Goal: Task Accomplishment & Management: Complete application form

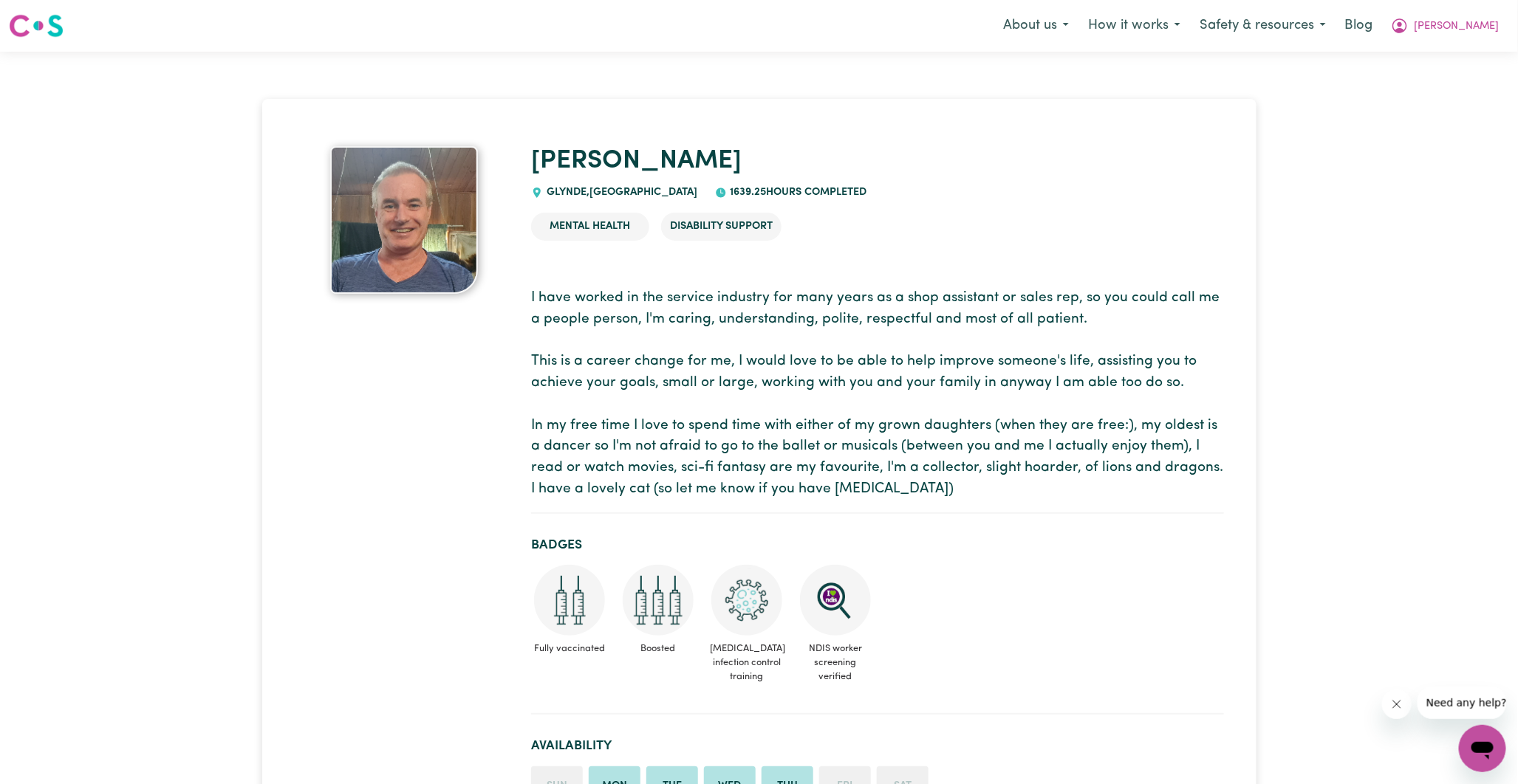
click at [425, 225] on img at bounding box center [404, 220] width 148 height 148
click at [1408, 25] on icon "My Account" at bounding box center [1400, 26] width 15 height 15
click at [1451, 54] on link "My SC Dashboard" at bounding box center [1450, 58] width 117 height 28
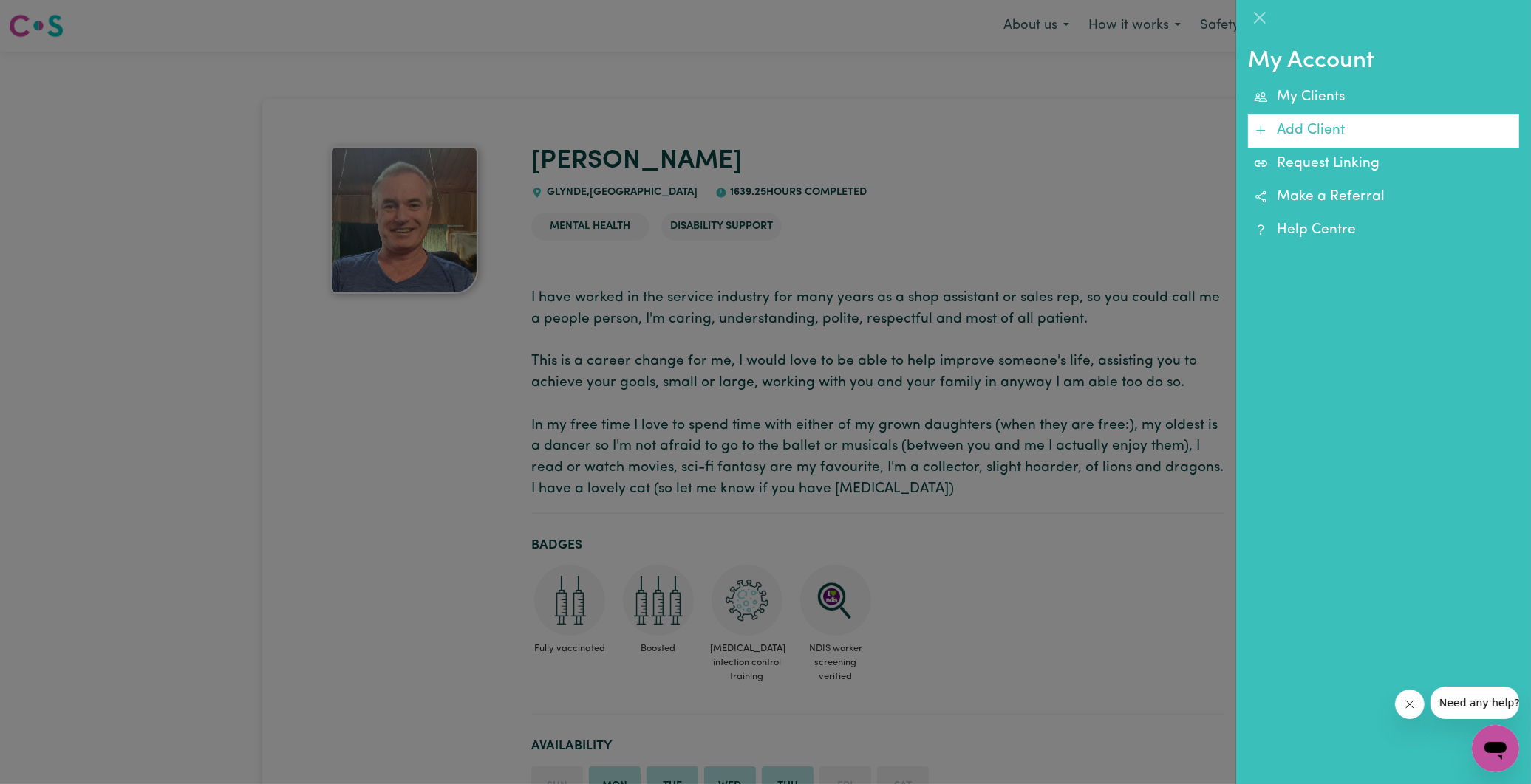
click at [1294, 128] on link "Add Client" at bounding box center [1383, 132] width 271 height 34
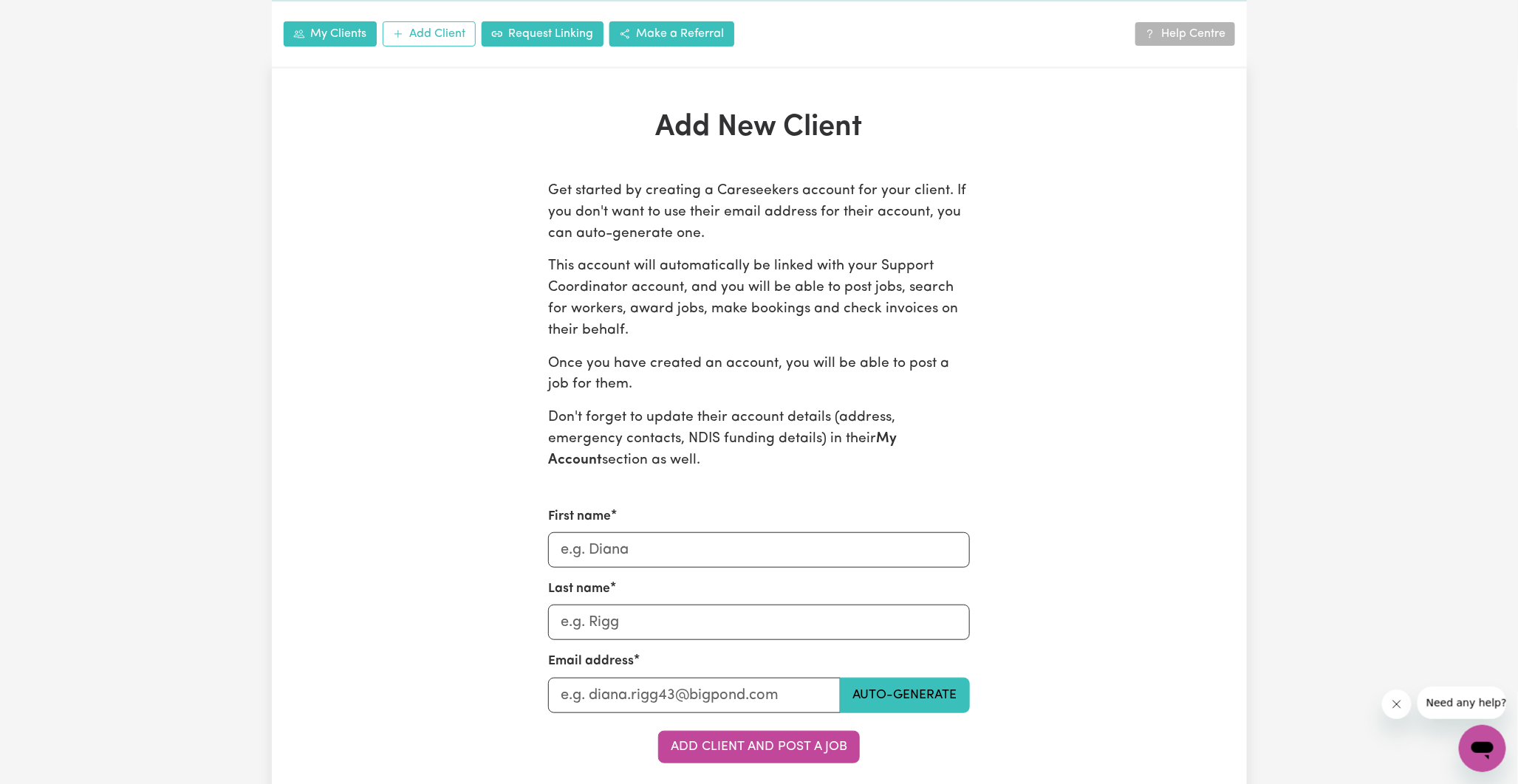
scroll to position [574, 0]
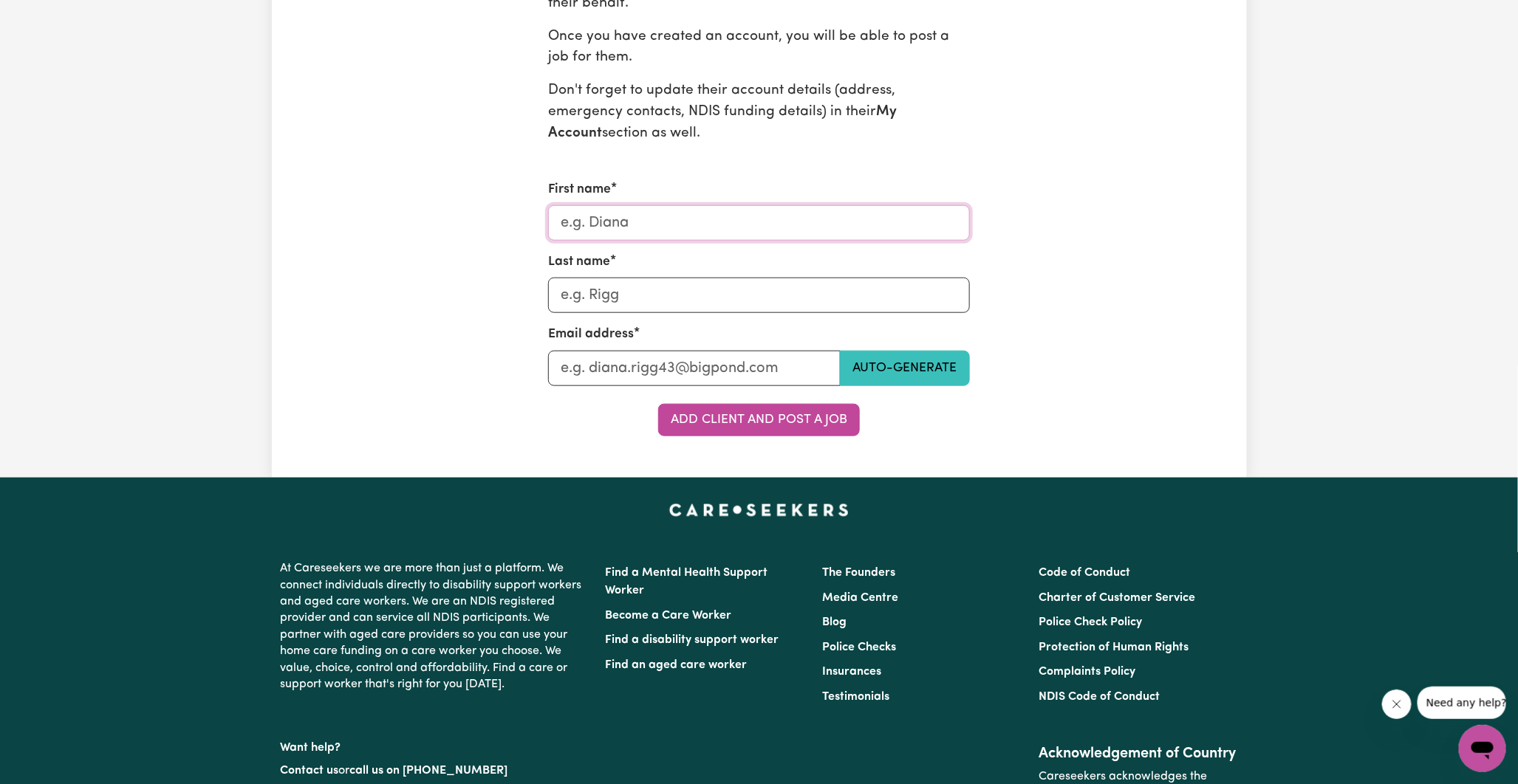
click at [647, 221] on input "First name" at bounding box center [758, 223] width 422 height 36
type input "Participant"
type input "TBC"
click at [562, 364] on input "Last name" at bounding box center [694, 368] width 293 height 36
type input "[PERSON_NAME][EMAIL_ADDRESS][DOMAIN_NAME]"
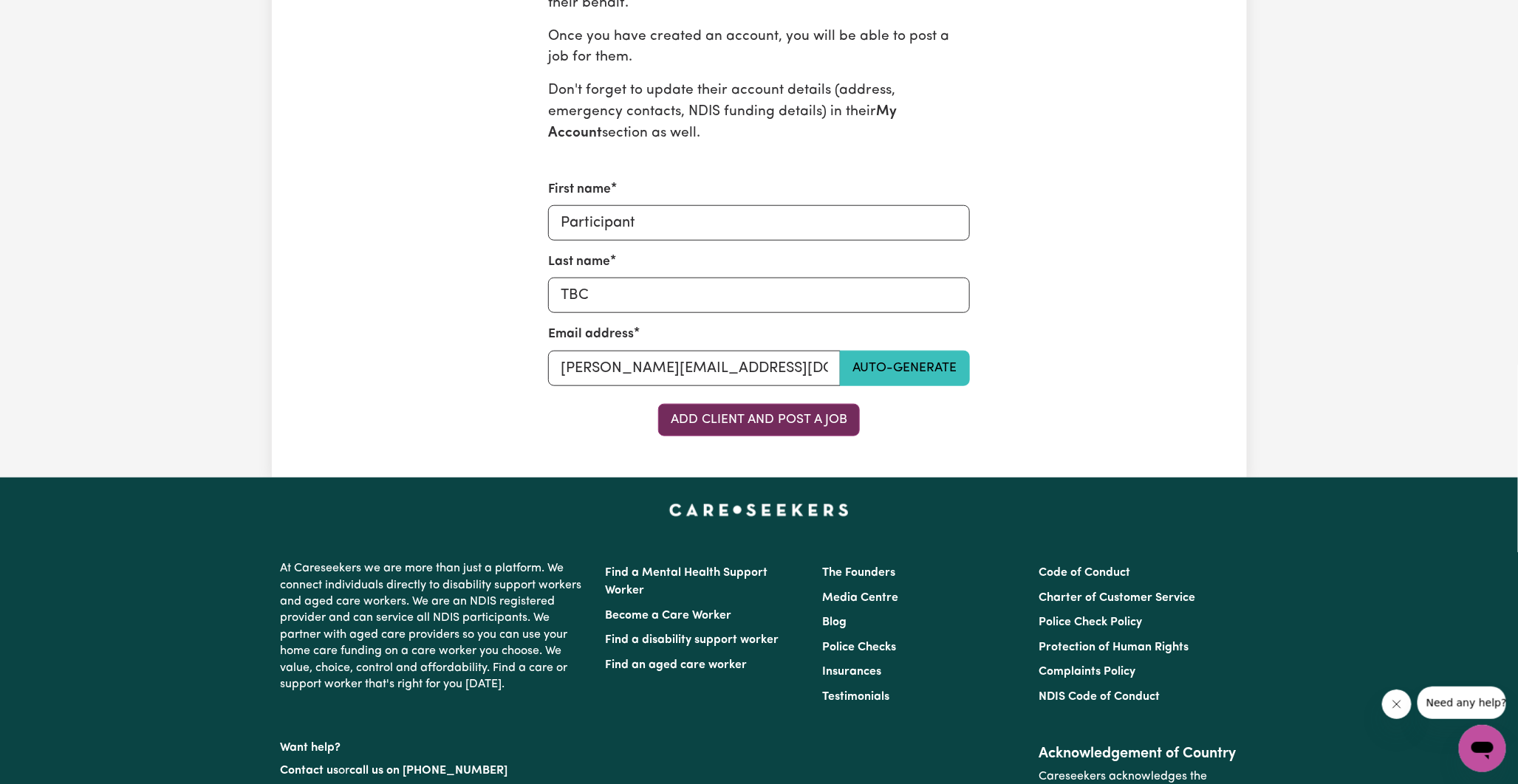
click at [777, 426] on button "Add Client and Post a Job" at bounding box center [759, 420] width 202 height 33
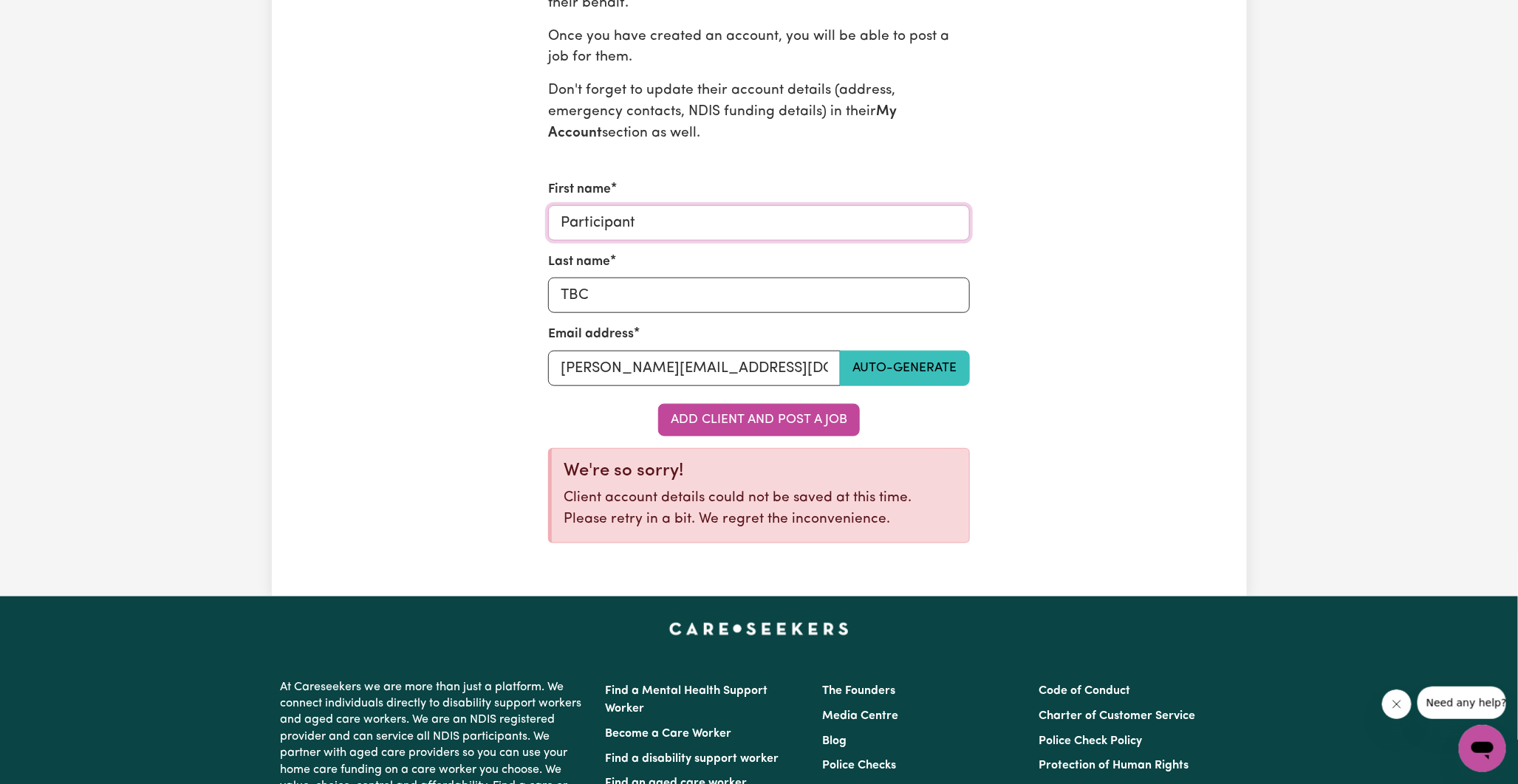
drag, startPoint x: 696, startPoint y: 233, endPoint x: 551, endPoint y: 231, distance: 145.0
click at [551, 231] on input "Participant" at bounding box center [758, 223] width 422 height 36
type input "[PERSON_NAME]"
drag, startPoint x: 594, startPoint y: 292, endPoint x: 559, endPoint y: 292, distance: 35.0
click at [559, 292] on input "TBC" at bounding box center [758, 295] width 422 height 36
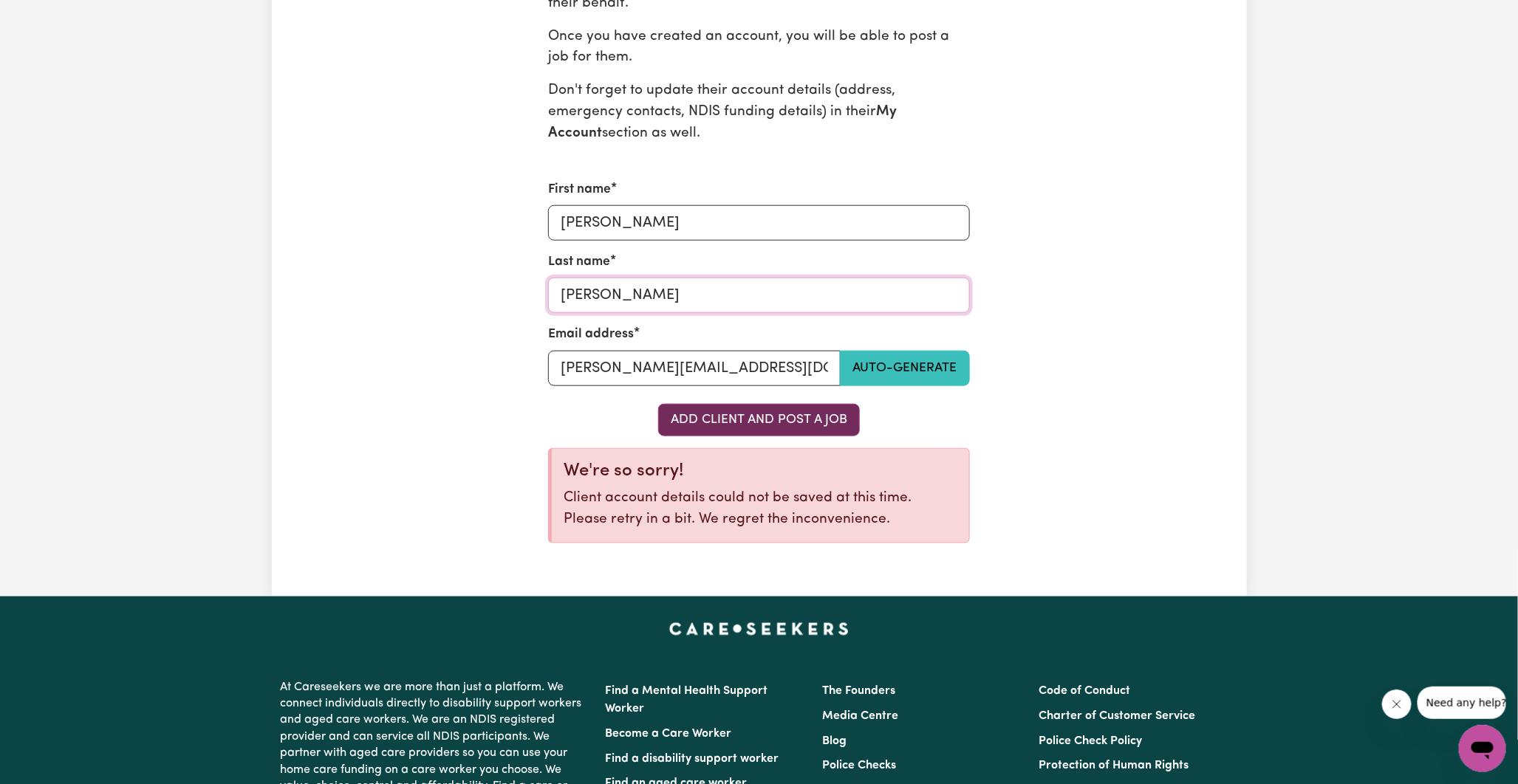
type input "[PERSON_NAME]"
click at [781, 420] on button "Add Client and Post a Job" at bounding box center [759, 420] width 202 height 33
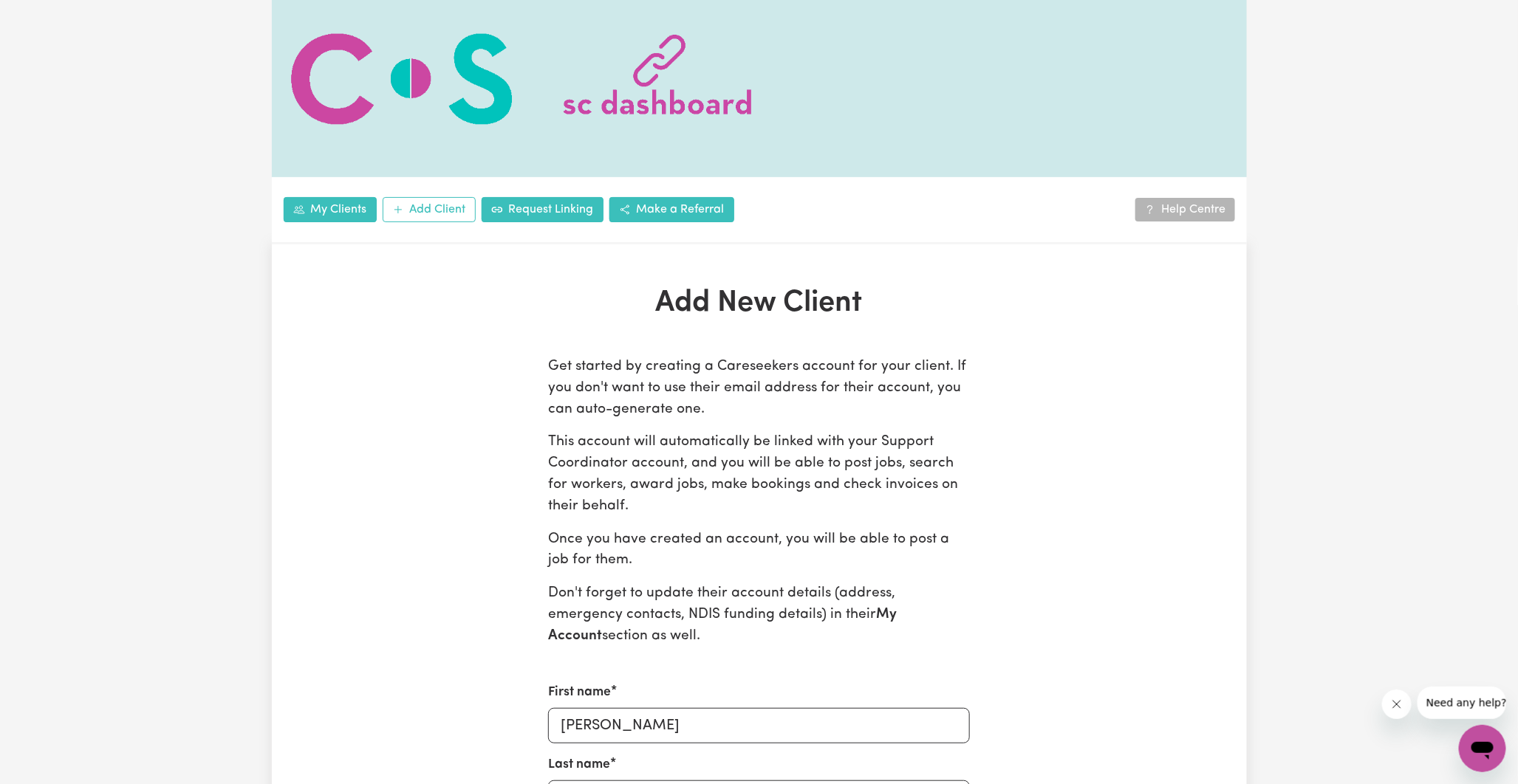
scroll to position [0, 0]
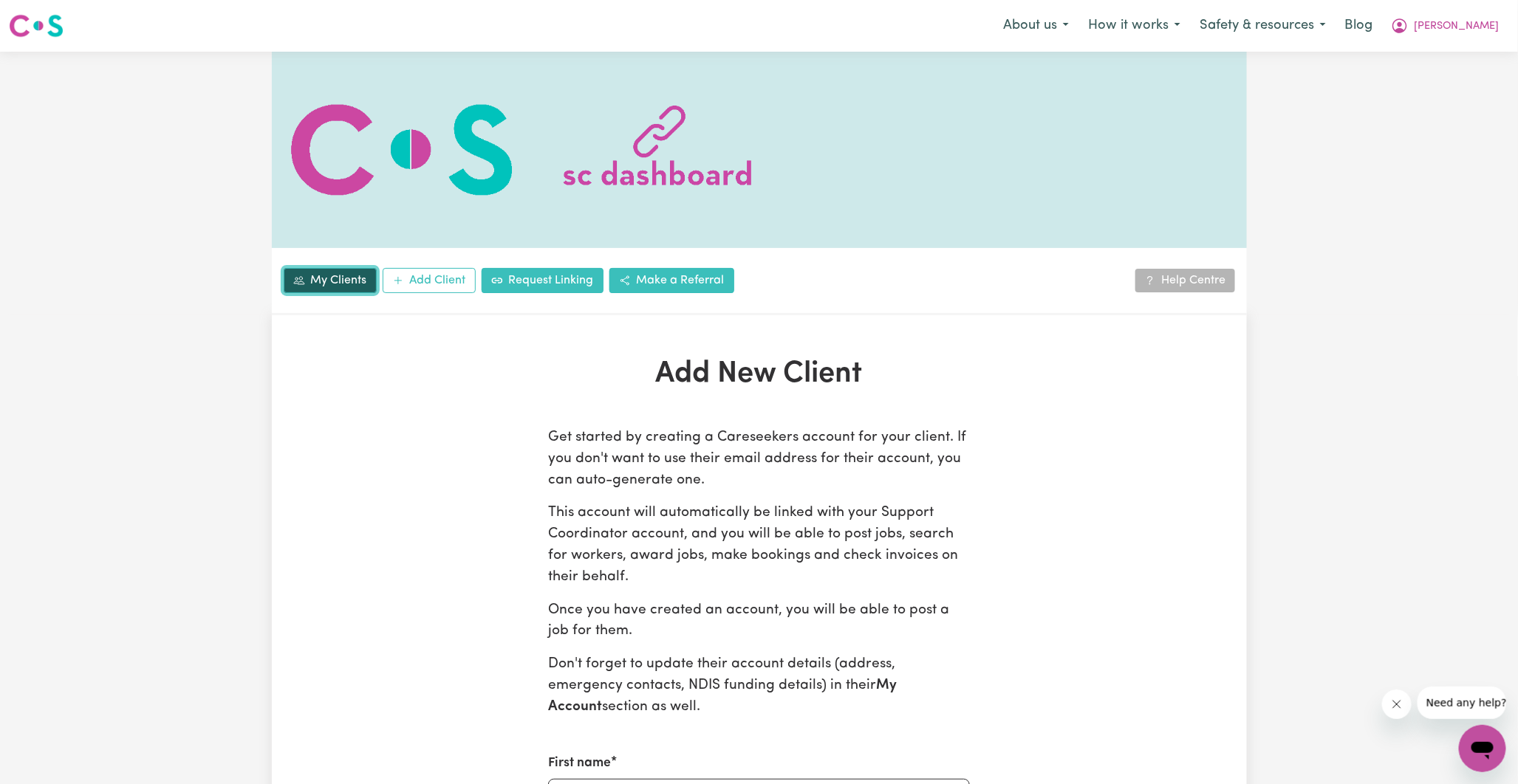
click at [343, 289] on link "My Clients" at bounding box center [331, 280] width 93 height 25
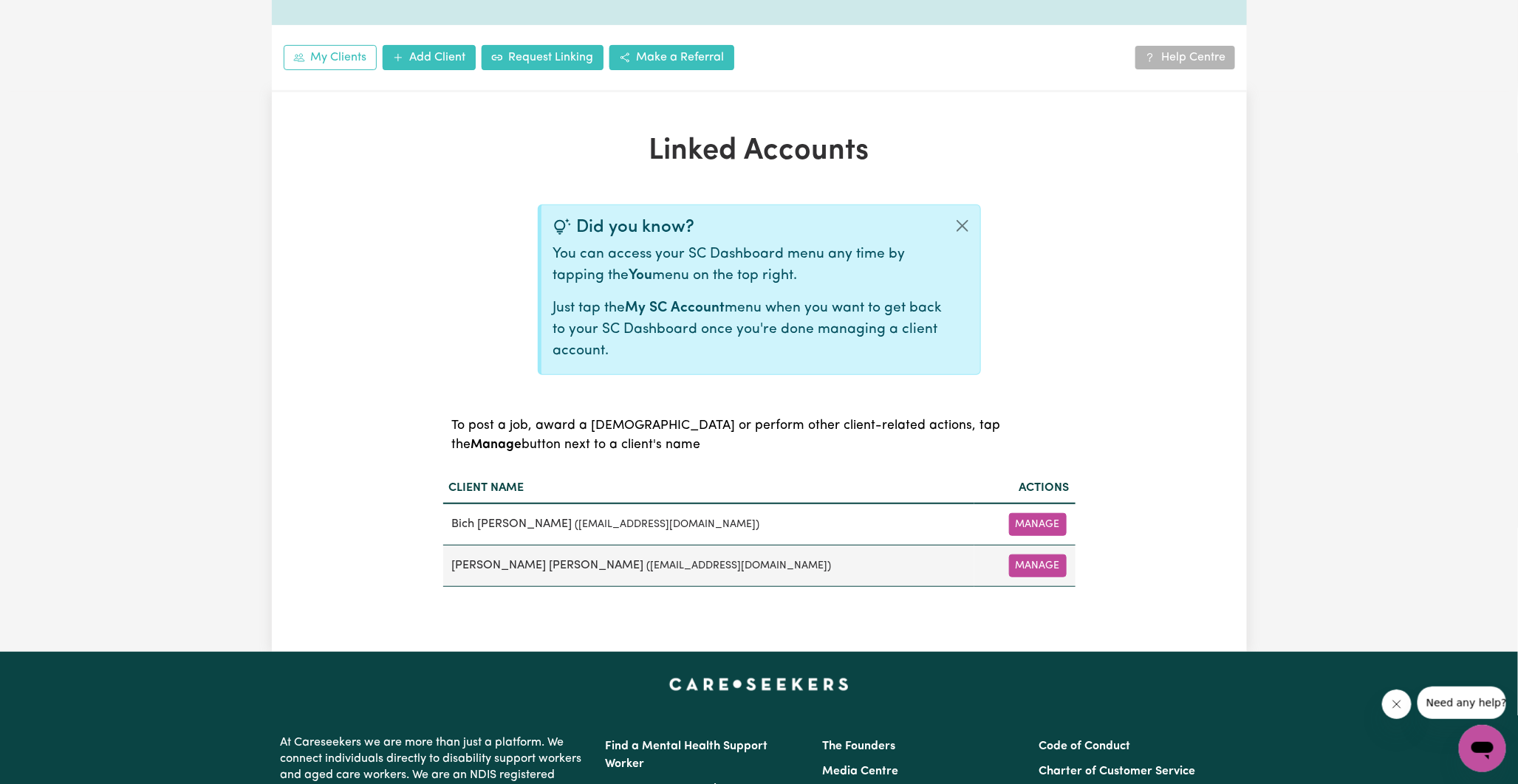
scroll to position [246, 0]
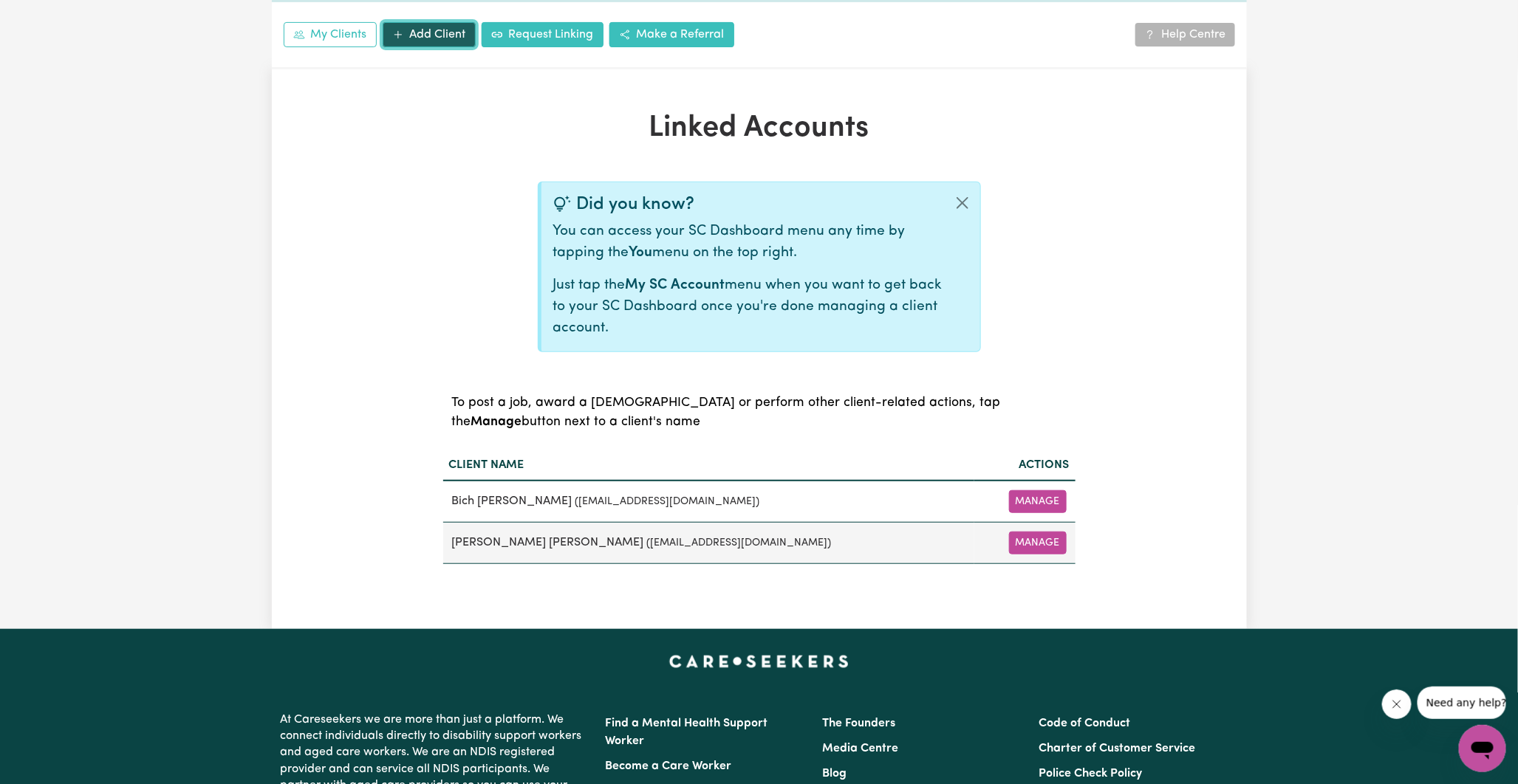
click at [422, 34] on link "Add Client" at bounding box center [429, 35] width 93 height 25
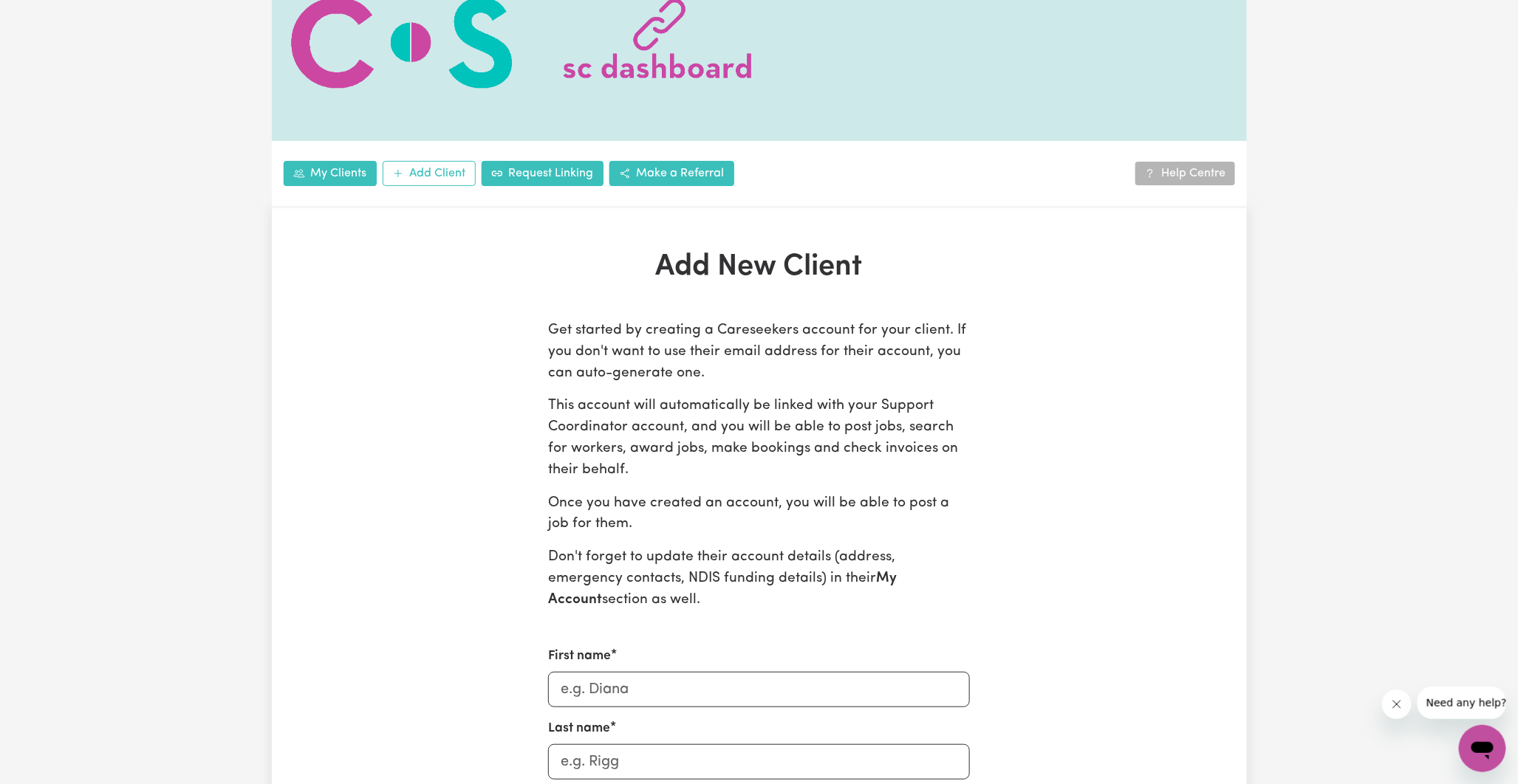
scroll to position [328, 0]
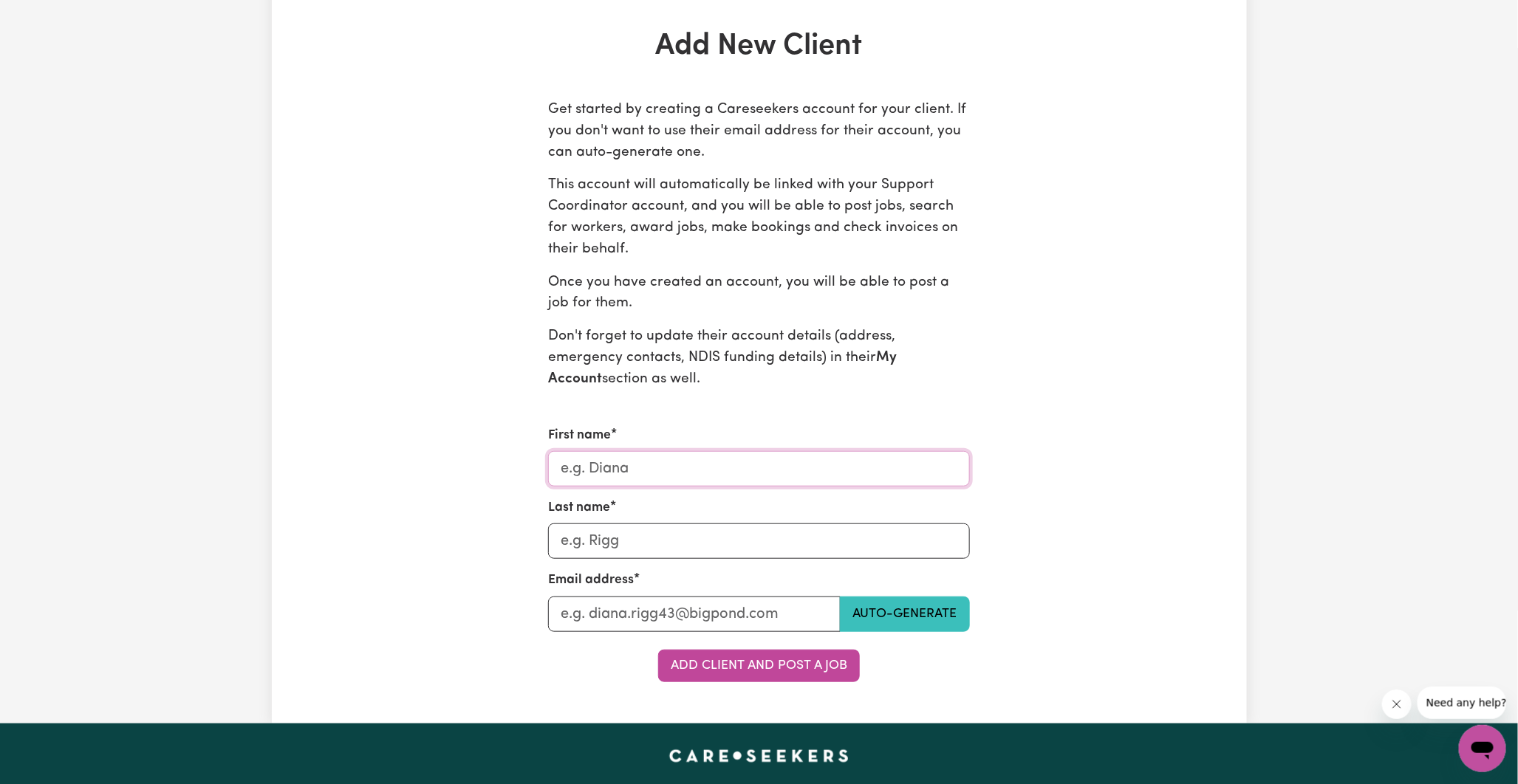
click at [601, 467] on input "First name" at bounding box center [758, 469] width 422 height 36
type input "Participant"
type input "TBC"
click at [889, 625] on button "Auto-generate" at bounding box center [905, 615] width 130 height 36
type input "[EMAIL_ADDRESS][DOMAIN_NAME]"
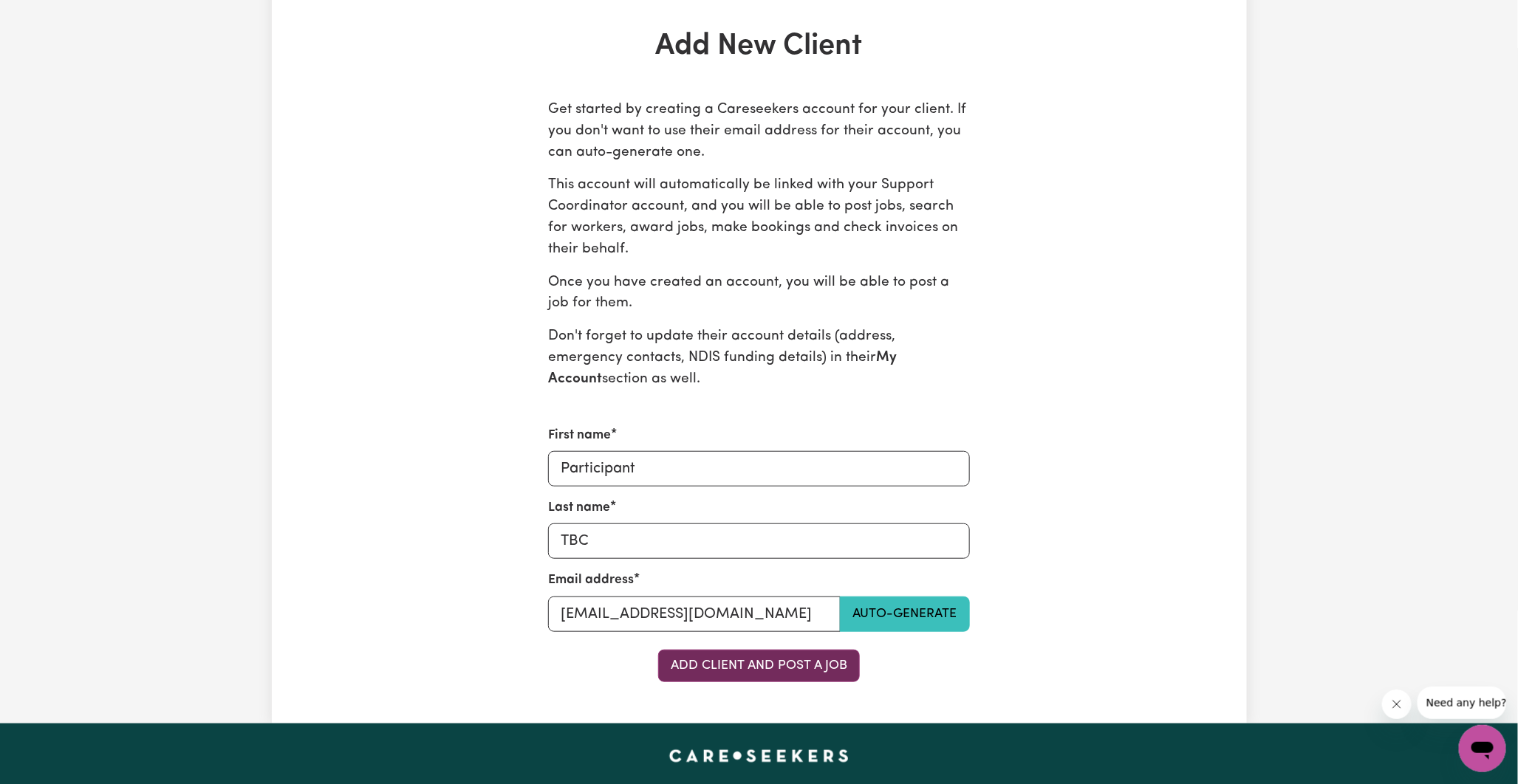
click at [712, 663] on button "Add Client and Post a Job" at bounding box center [759, 666] width 202 height 33
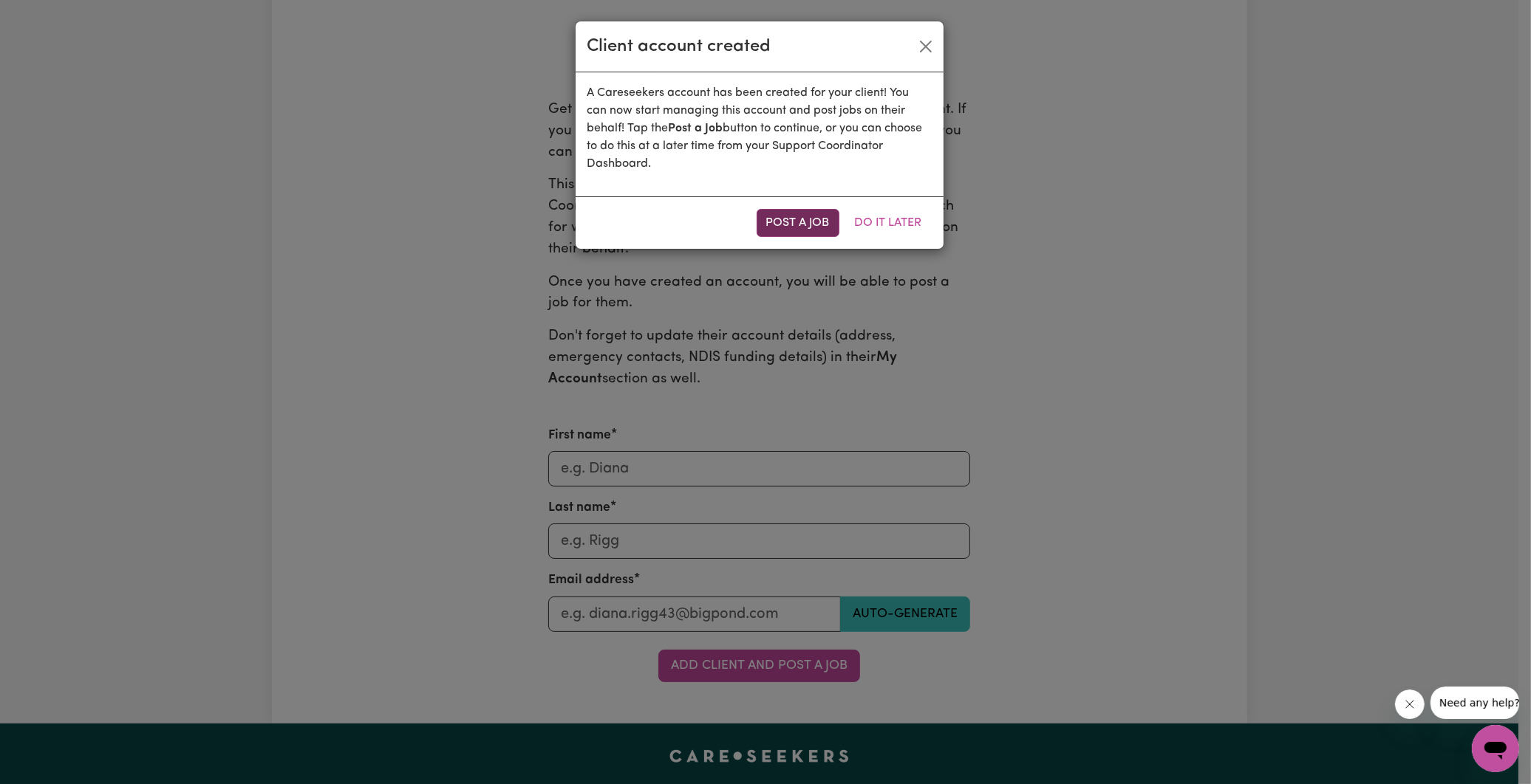
click at [804, 223] on button "Post a Job" at bounding box center [797, 223] width 83 height 28
